Goal: Transaction & Acquisition: Purchase product/service

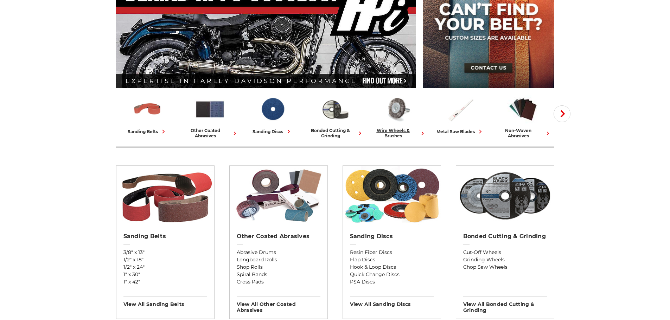
scroll to position [105, 0]
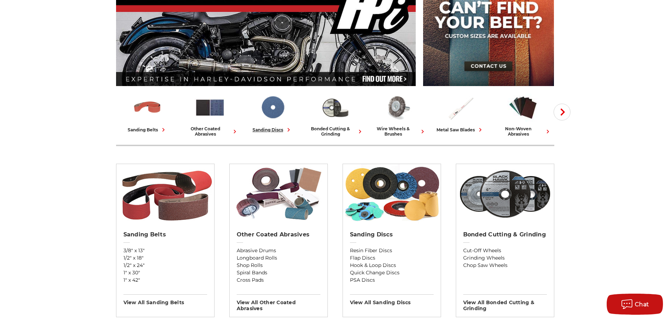
click at [283, 100] on img at bounding box center [272, 107] width 31 height 30
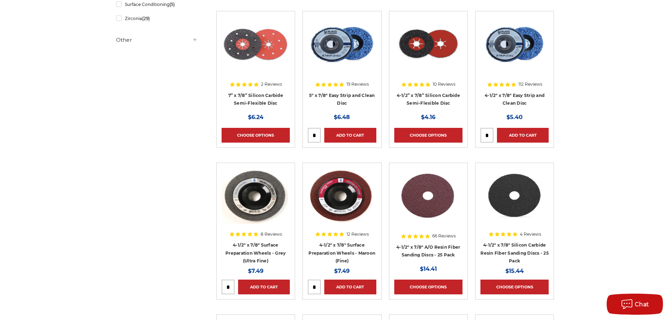
scroll to position [457, 0]
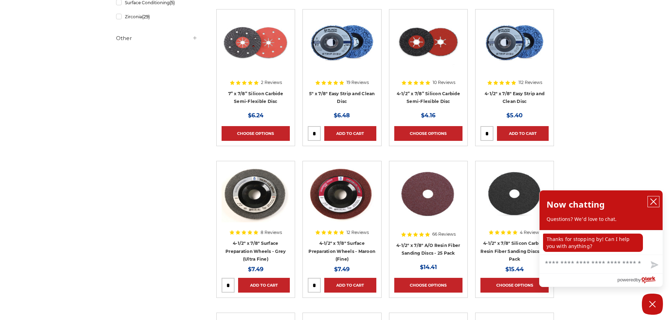
click at [650, 200] on icon "close chatbox" at bounding box center [653, 202] width 6 height 6
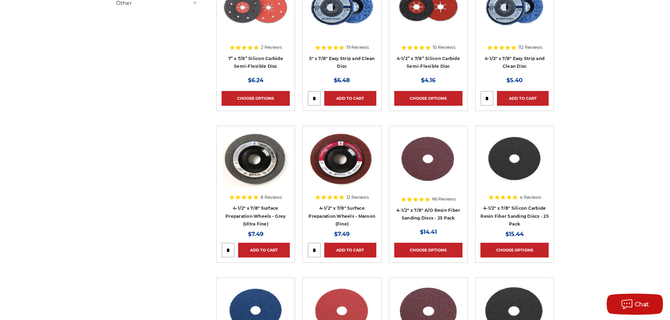
scroll to position [527, 0]
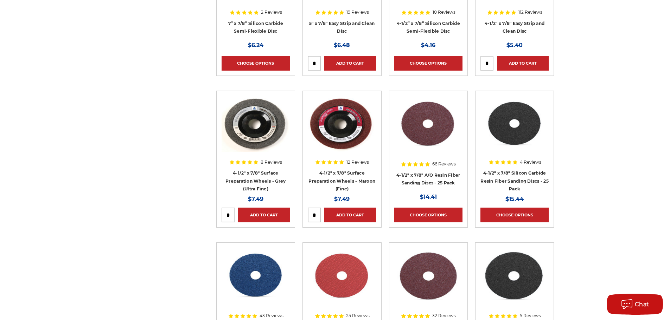
click at [336, 110] on img at bounding box center [342, 124] width 68 height 56
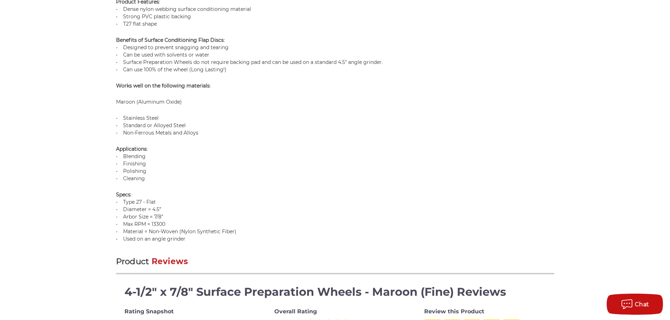
scroll to position [597, 0]
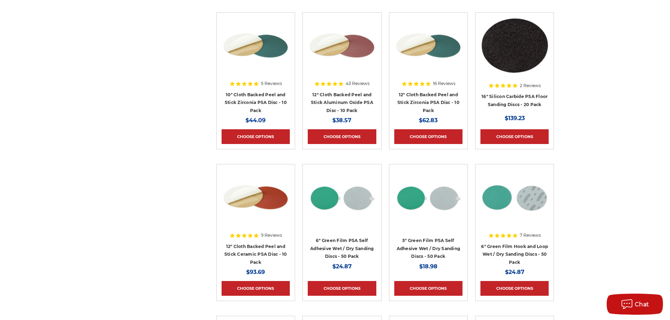
scroll to position [3269, 0]
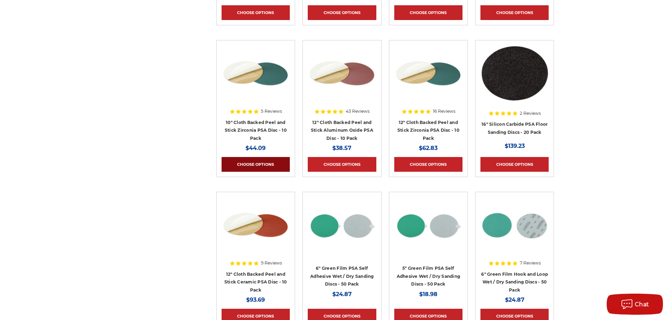
click at [267, 163] on link "Choose Options" at bounding box center [255, 164] width 68 height 15
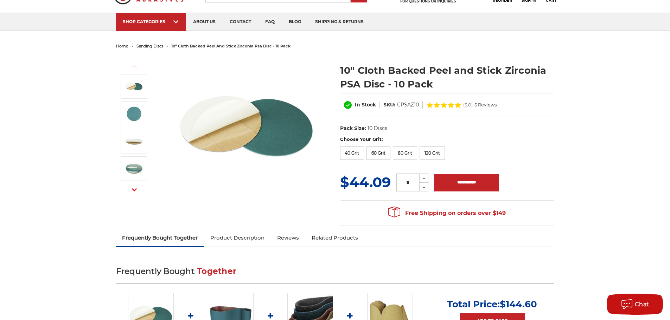
scroll to position [35, 0]
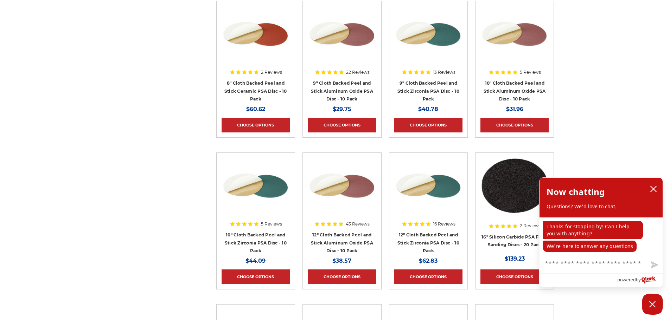
scroll to position [3239, 0]
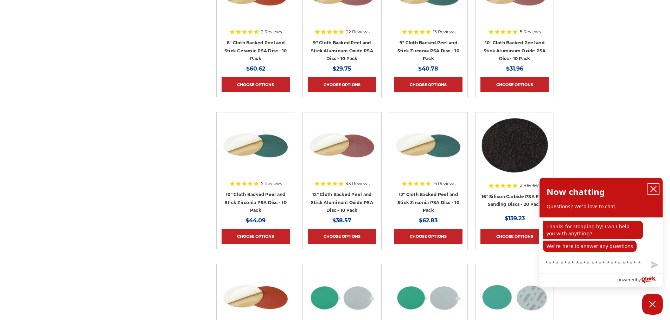
click at [653, 191] on icon "close chatbox" at bounding box center [652, 189] width 7 height 7
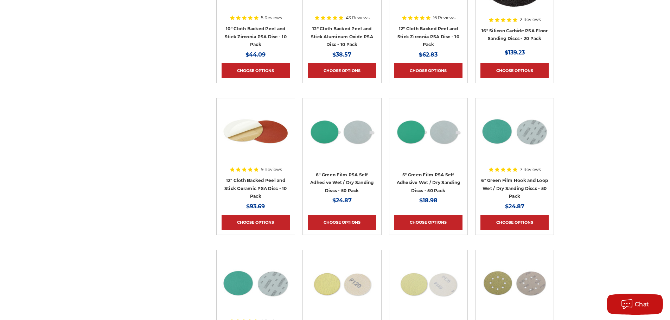
scroll to position [3414, 0]
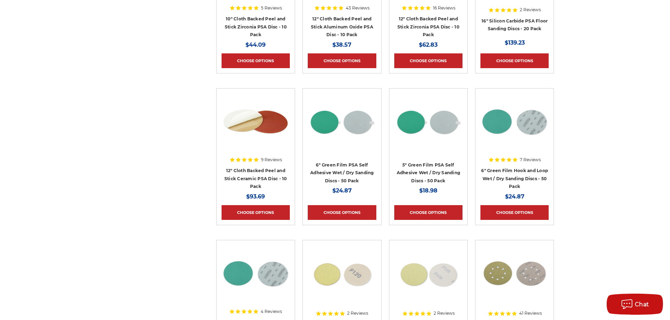
click at [269, 127] on img at bounding box center [255, 121] width 68 height 56
